Goal: Navigation & Orientation: Find specific page/section

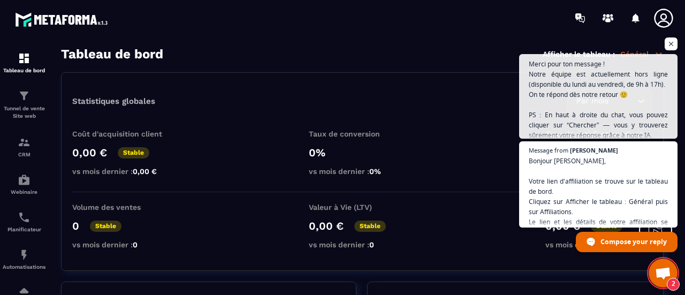
scroll to position [556, 0]
click at [619, 245] on span "Compose your reply" at bounding box center [634, 241] width 67 height 19
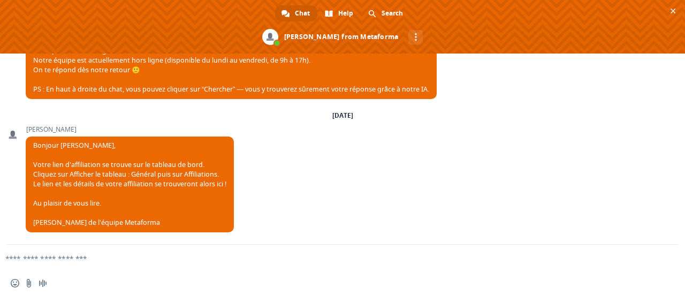
click at [124, 253] on form at bounding box center [331, 259] width 640 height 29
click at [81, 257] on textarea "Compose your message..." at bounding box center [325, 259] width 640 height 10
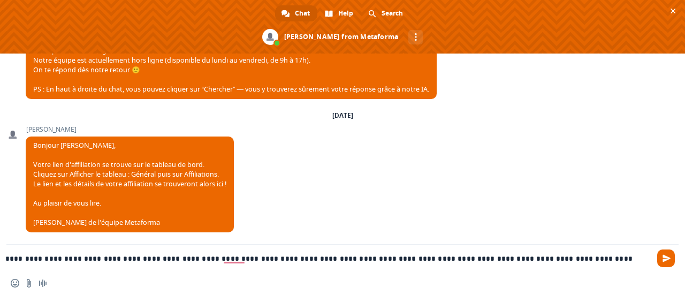
type textarea "**********"
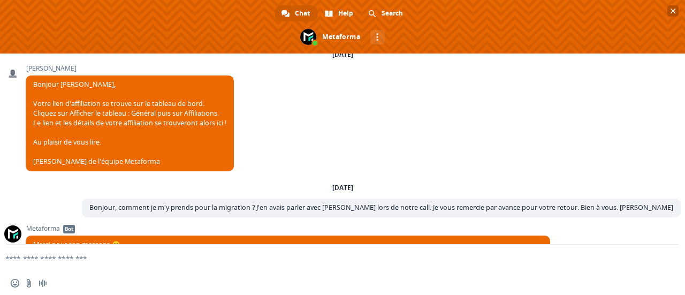
scroll to position [669, 0]
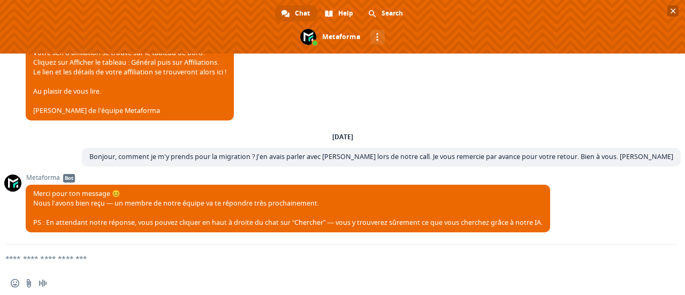
click at [337, 37] on span at bounding box center [342, 27] width 685 height 54
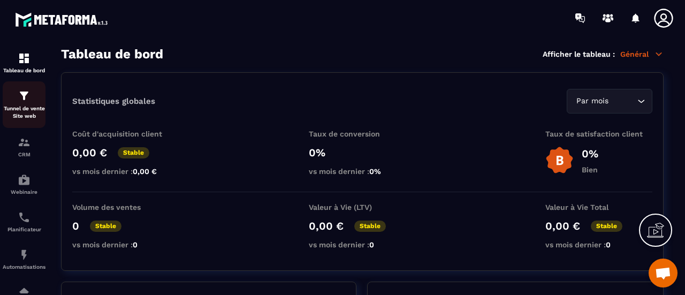
click at [22, 104] on div "Tunnel de vente Site web" at bounding box center [24, 104] width 43 height 31
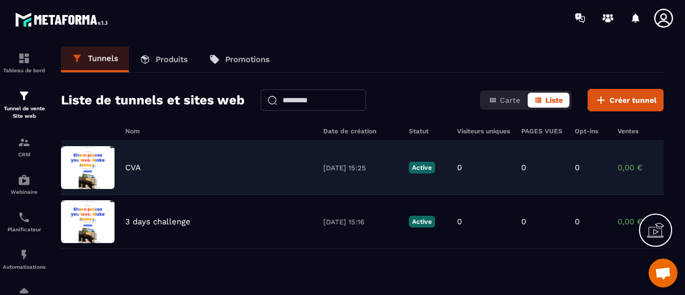
click at [100, 160] on img at bounding box center [88, 167] width 54 height 43
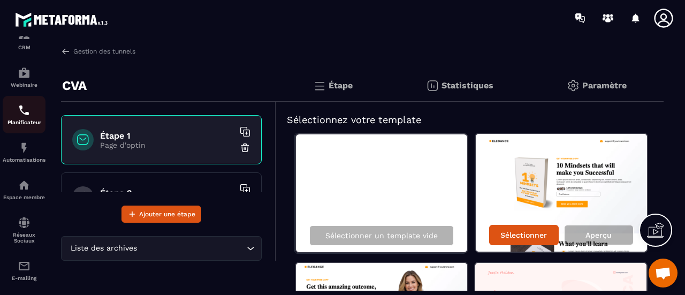
click at [25, 108] on img at bounding box center [24, 110] width 13 height 13
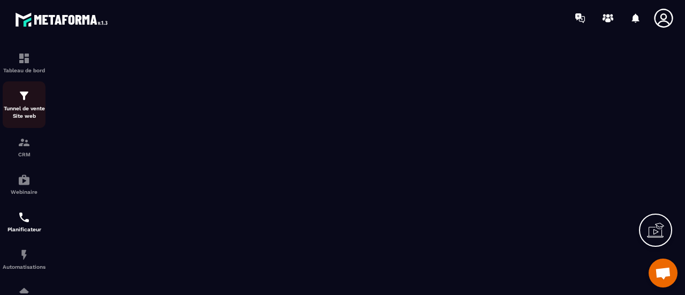
click at [31, 111] on p "Tunnel de vente Site web" at bounding box center [24, 112] width 43 height 15
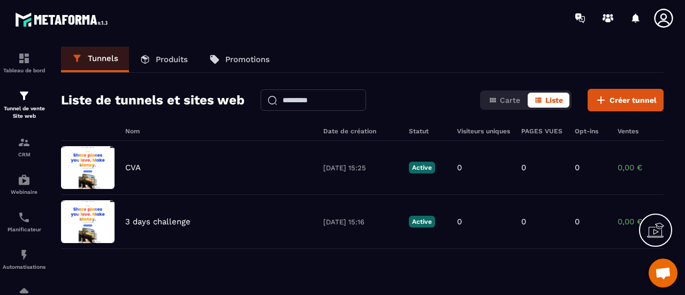
click at [164, 47] on link "Produits" at bounding box center [164, 60] width 70 height 26
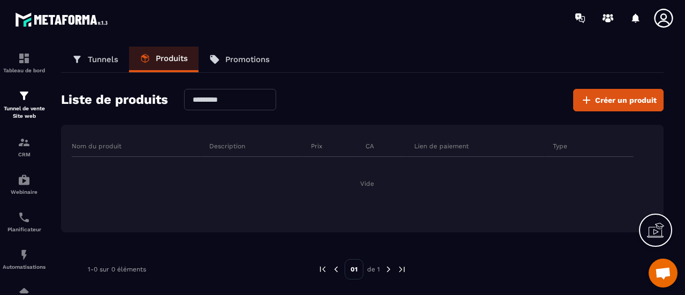
click at [254, 51] on link "Promotions" at bounding box center [240, 60] width 82 height 26
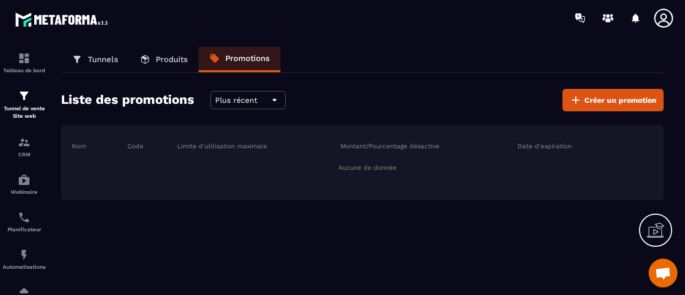
click at [100, 60] on p "Tunnels" at bounding box center [103, 60] width 31 height 10
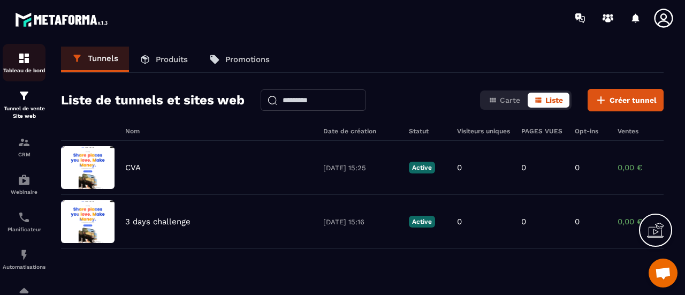
click at [34, 64] on div "Tableau de bord" at bounding box center [24, 62] width 43 height 21
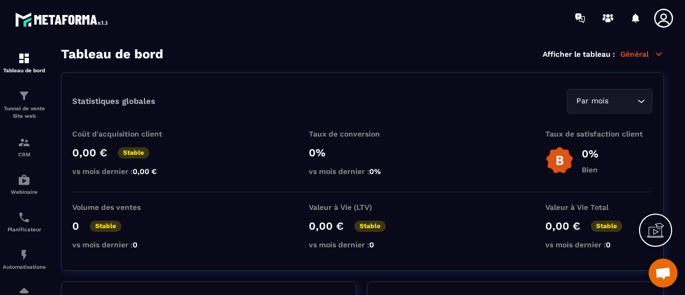
scroll to position [659, 0]
